Goal: Entertainment & Leisure: Consume media (video, audio)

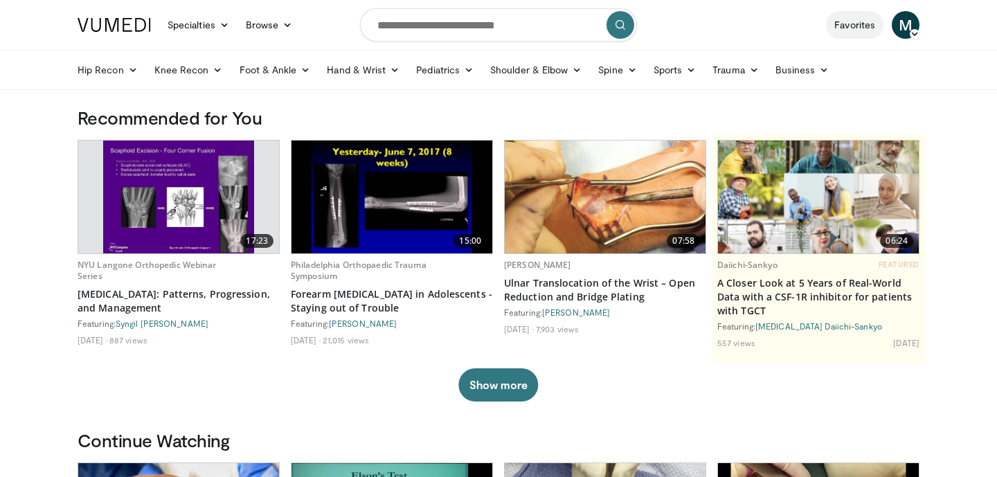
click at [853, 19] on link "Favorites" at bounding box center [854, 25] width 57 height 28
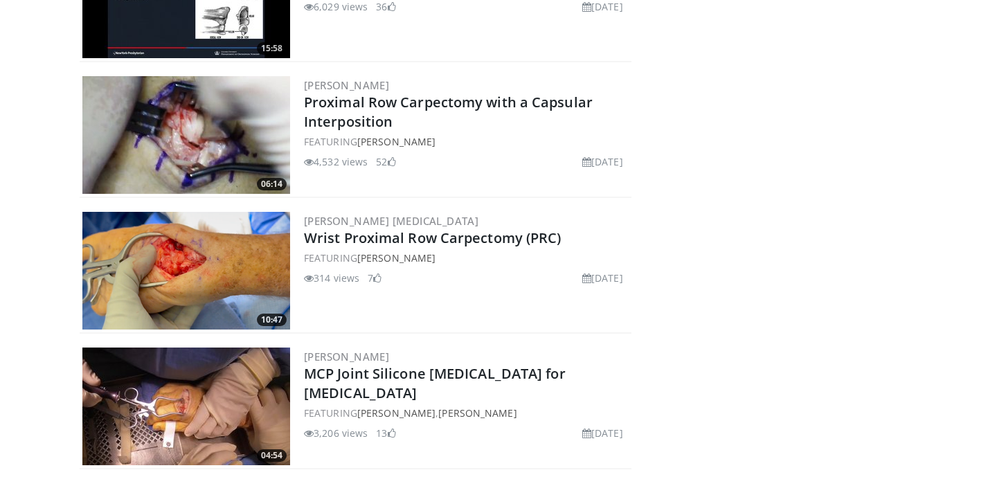
scroll to position [1063, 0]
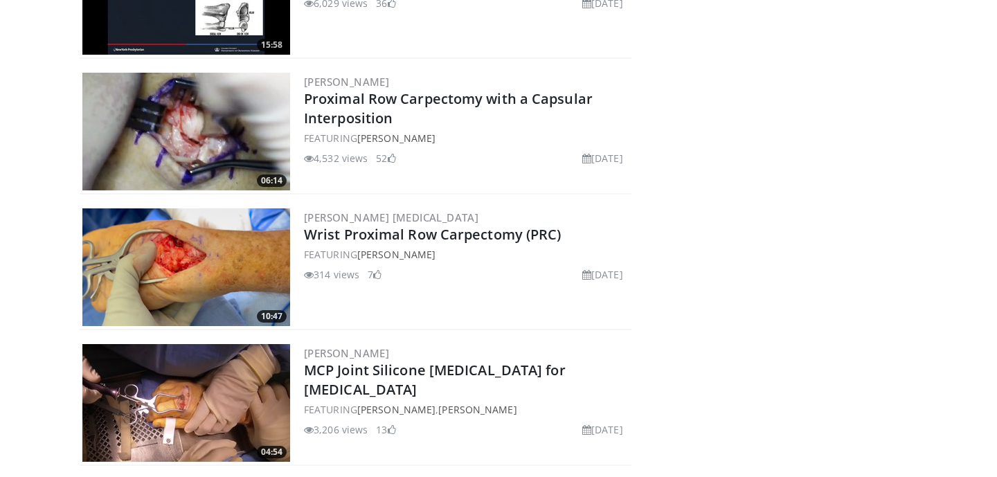
click at [226, 285] on img at bounding box center [186, 267] width 208 height 118
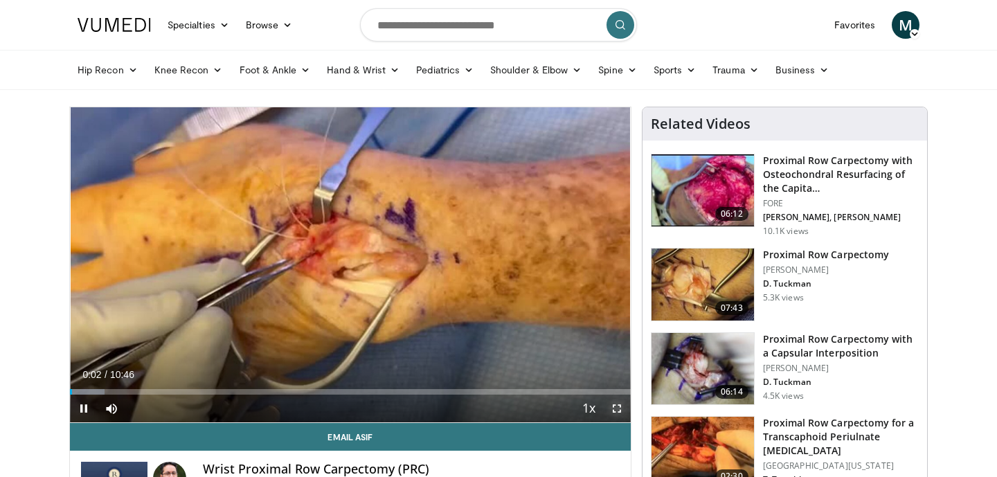
click at [613, 408] on span "Video Player" at bounding box center [617, 409] width 28 height 28
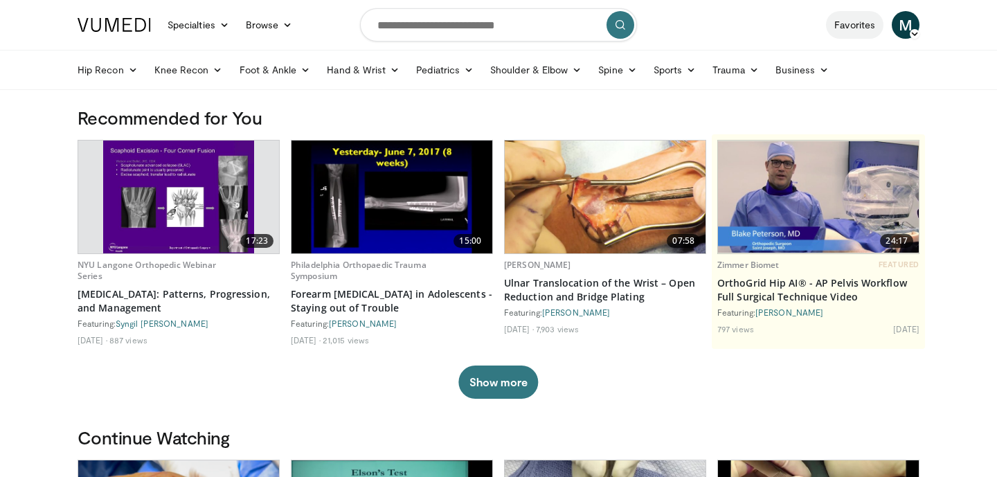
click at [855, 28] on link "Favorites" at bounding box center [854, 25] width 57 height 28
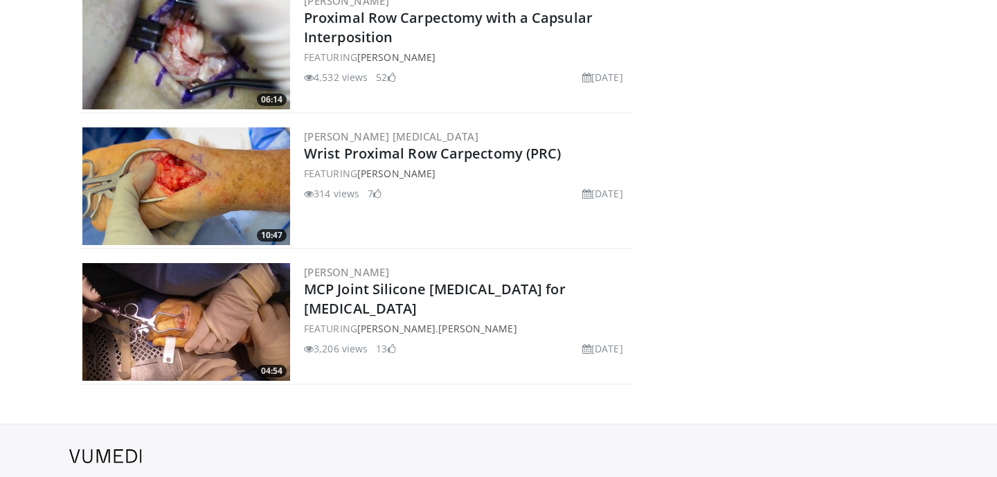
scroll to position [1146, 0]
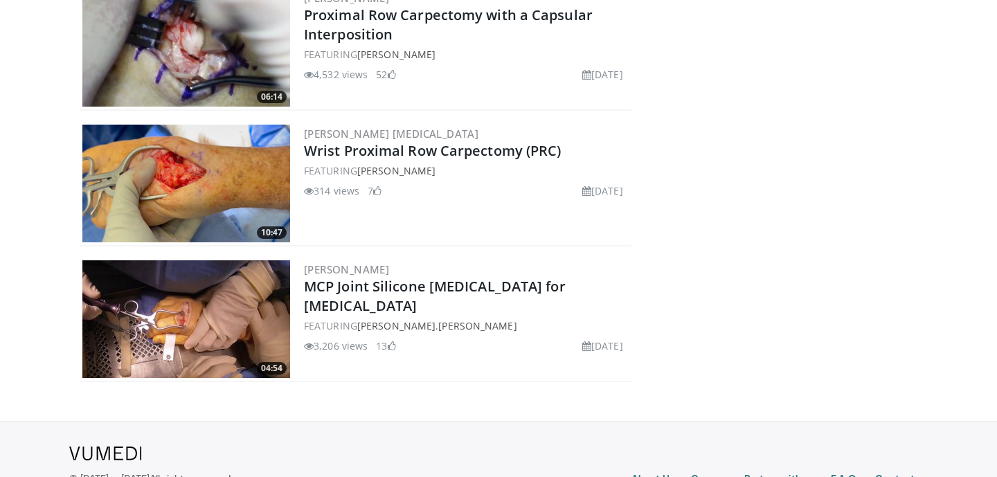
click at [227, 207] on img at bounding box center [186, 184] width 208 height 118
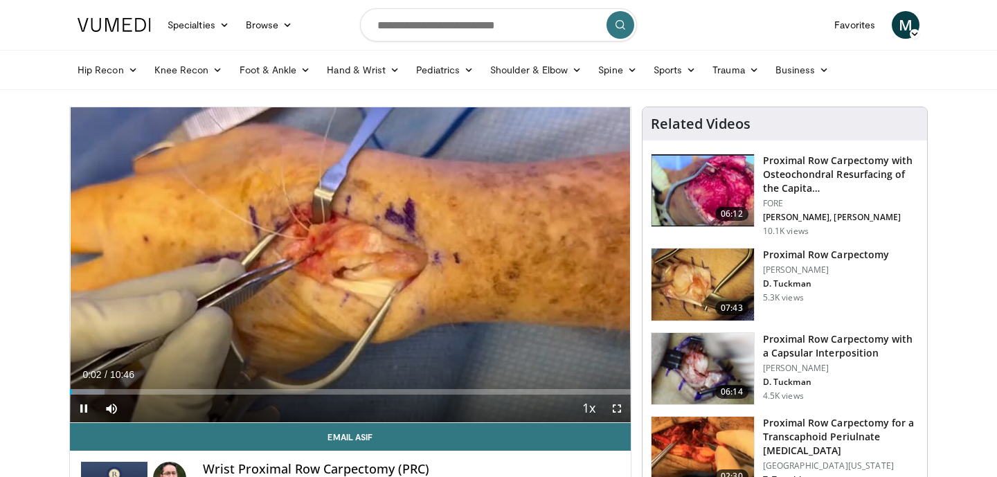
click at [479, 395] on div "Current Time 0:02 / Duration 10:46 Pause Skip Backward Skip Forward Mute Loaded…" at bounding box center [350, 409] width 561 height 28
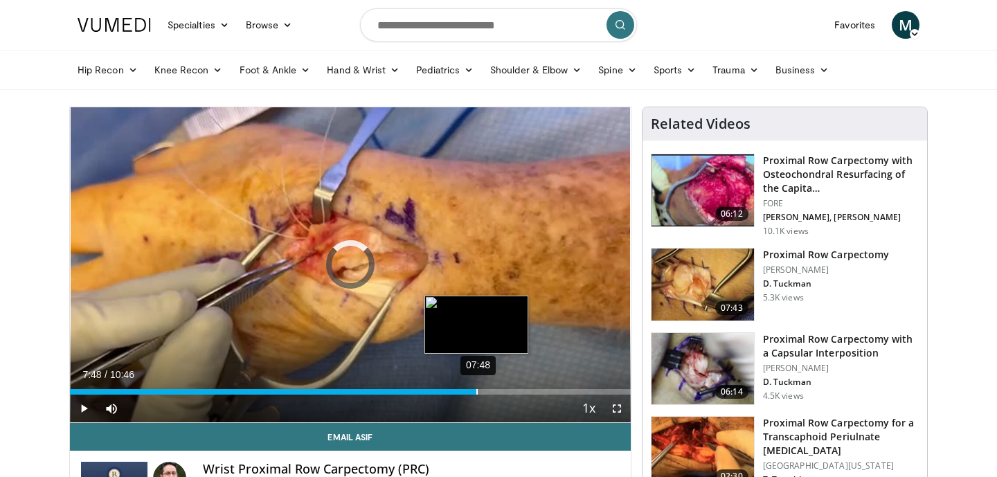
click at [477, 394] on div "07:48" at bounding box center [477, 392] width 1 height 6
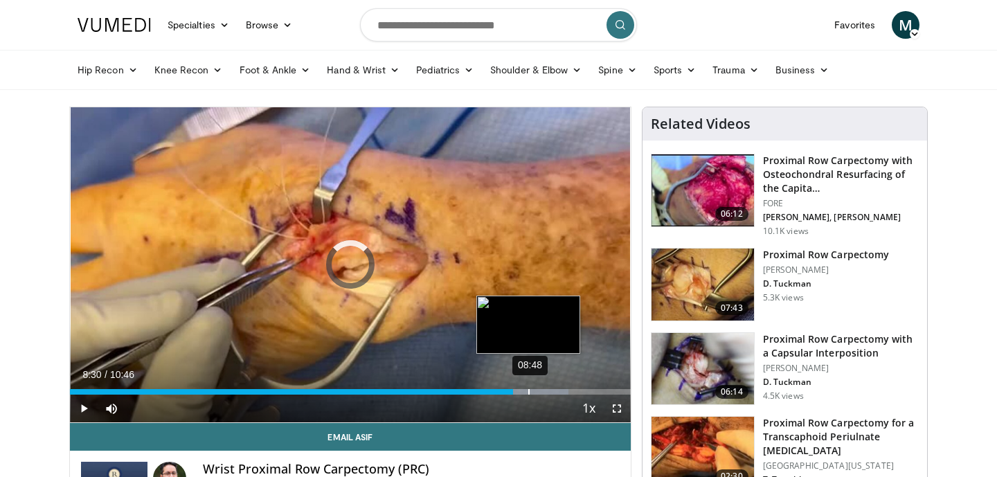
click at [529, 393] on div "08:48" at bounding box center [529, 392] width 1 height 6
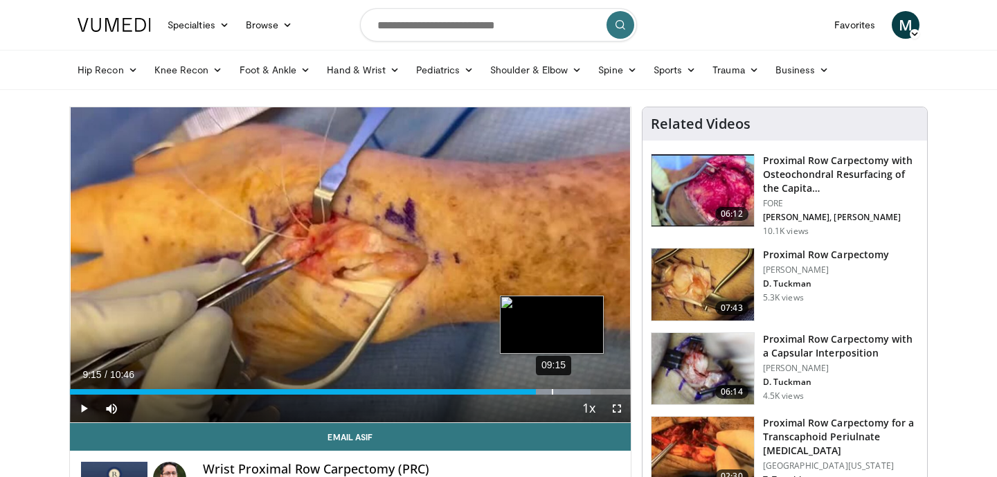
click at [552, 393] on div "09:15" at bounding box center [552, 392] width 1 height 6
